Goal: Navigation & Orientation: Find specific page/section

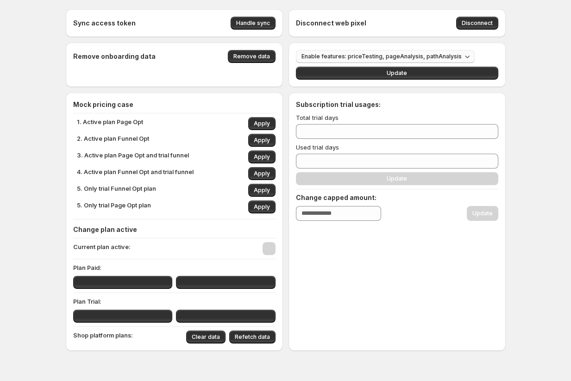
click at [406, 56] on span "Enable features: priceTesting, pageAnalysis, pathAnalysis" at bounding box center [382, 56] width 160 height 7
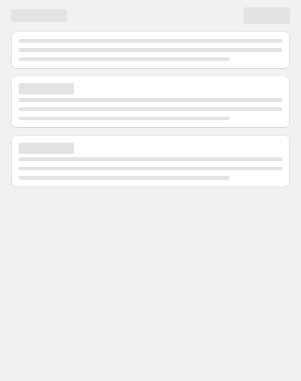
click at [3, 274] on body "Home Experiments Analytics Preferences Dev mode" at bounding box center [150, 190] width 301 height 381
